Goal: Download file/media

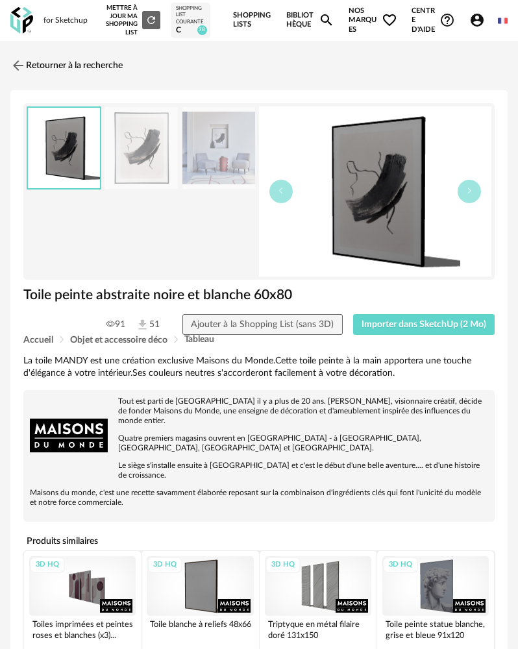
click at [34, 20] on div "for Sketchup Nouvelle shopping list Mettre à jour ma Shopping List Refresh icon…" at bounding box center [259, 20] width 518 height 41
click at [29, 18] on img at bounding box center [21, 20] width 23 height 27
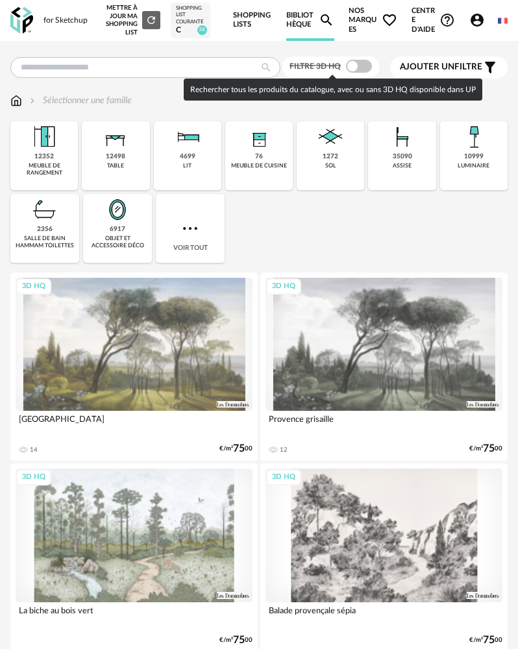
click at [356, 66] on span at bounding box center [359, 66] width 26 height 13
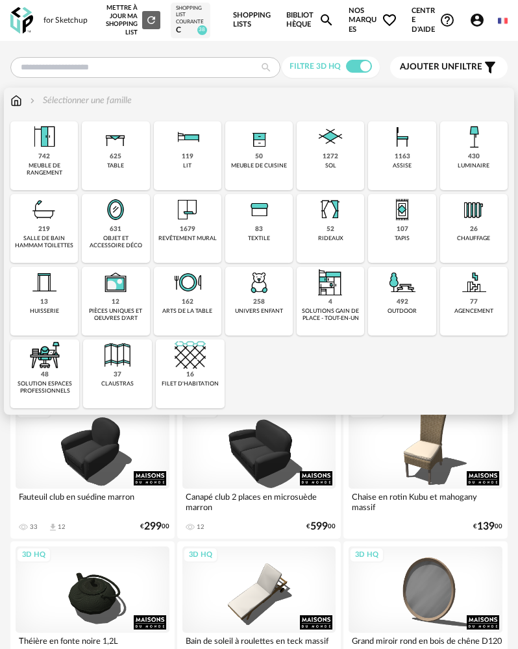
click at [454, 162] on div "430 luminaire" at bounding box center [473, 155] width 67 height 69
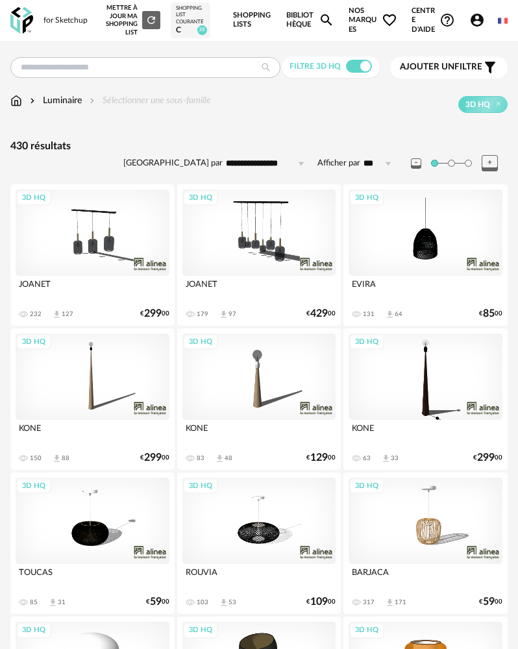
click at [29, 21] on img at bounding box center [21, 20] width 23 height 27
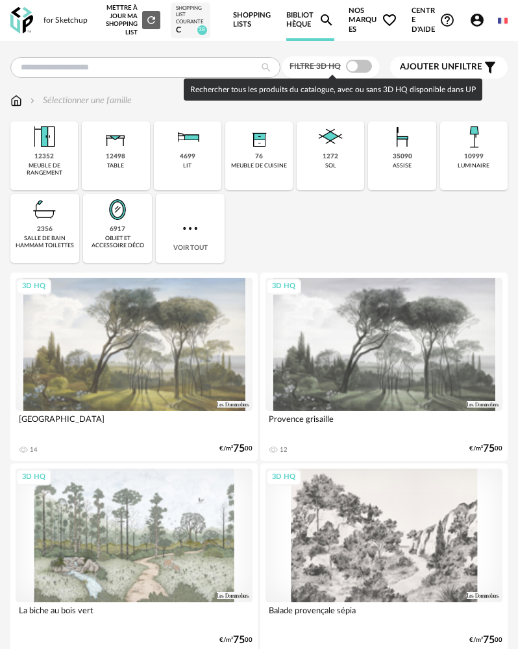
click at [359, 68] on span at bounding box center [359, 66] width 26 height 13
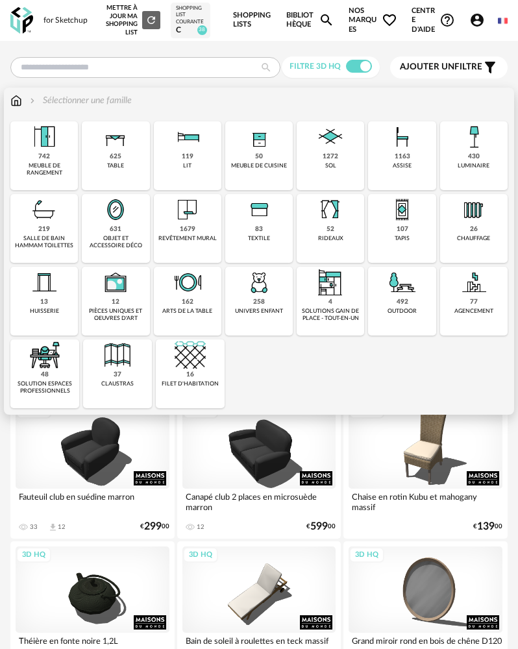
click at [458, 159] on div "430 luminaire" at bounding box center [473, 155] width 67 height 69
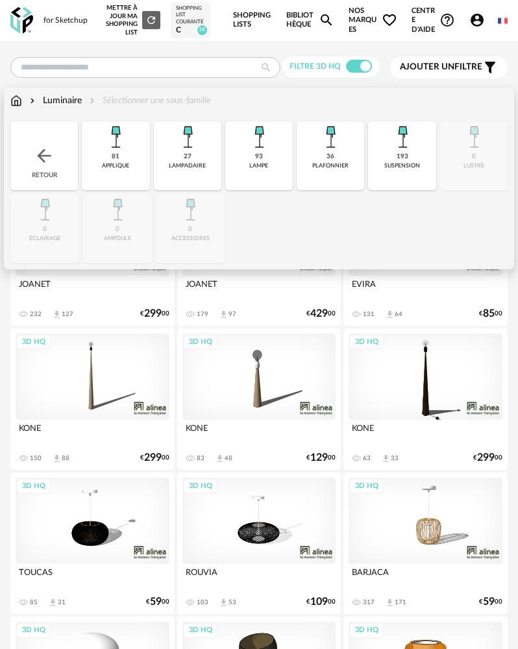
click at [62, 152] on div "Retour" at bounding box center [43, 155] width 67 height 69
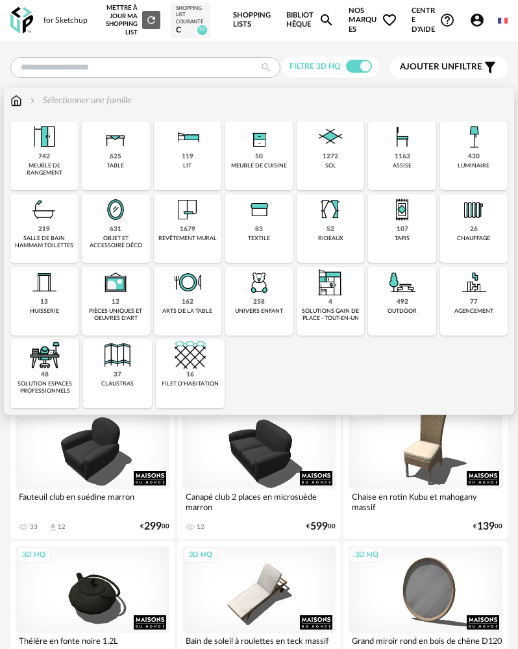
click at [491, 160] on div "430 luminaire" at bounding box center [473, 155] width 67 height 69
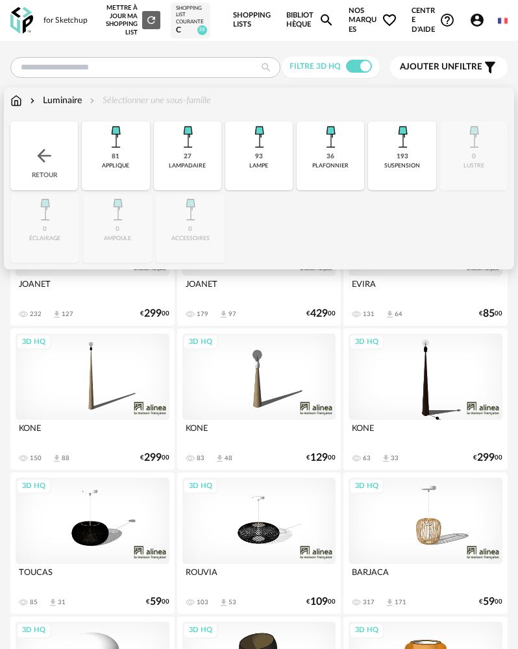
click at [326, 169] on div "plafonnier" at bounding box center [330, 165] width 36 height 7
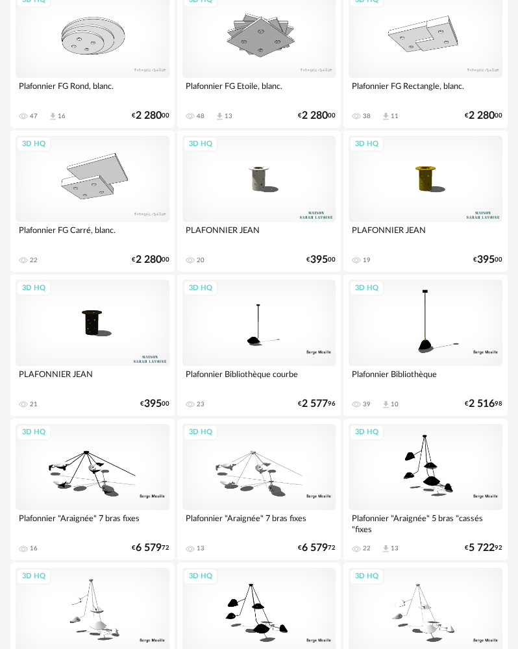
scroll to position [212, 0]
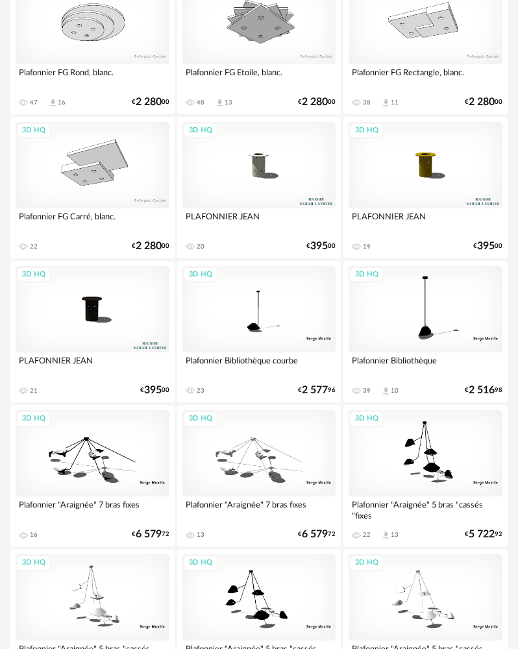
click at [99, 290] on div "3D HQ" at bounding box center [93, 309] width 154 height 86
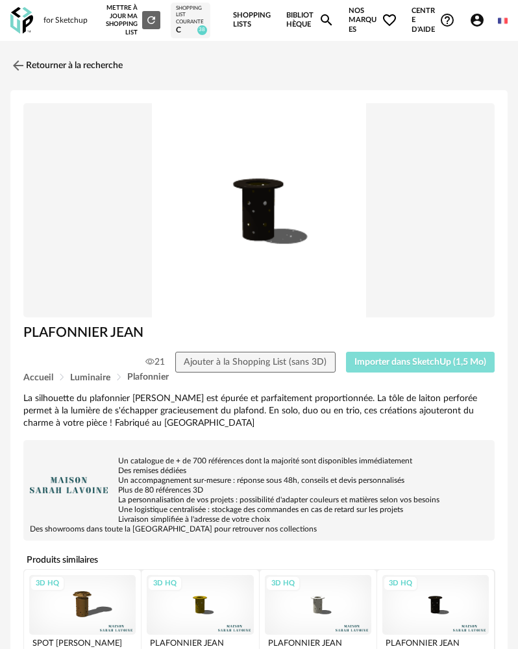
drag, startPoint x: 364, startPoint y: 359, endPoint x: 324, endPoint y: 348, distance: 41.3
click at [364, 358] on span "Importer dans SketchUp (1,5 Mo)" at bounding box center [420, 361] width 132 height 9
